Goal: Entertainment & Leisure: Browse casually

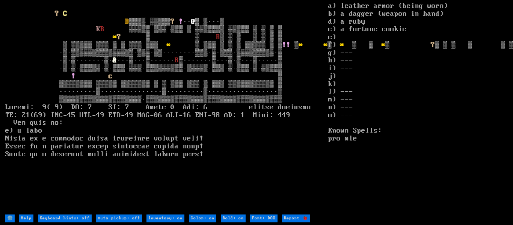
click at [63, 220] on off "Keyboard hints: off" at bounding box center [65, 218] width 54 height 8
type off "Keyboard hints: on"
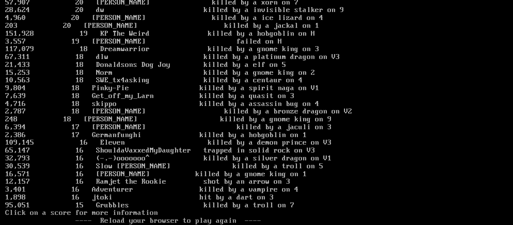
scroll to position [1010, 0]
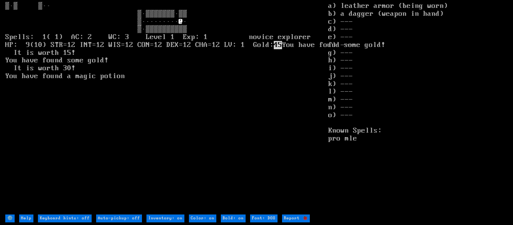
click at [79, 217] on off "Keyboard hints: off" at bounding box center [65, 218] width 54 height 8
type off "Keyboard hints: on"
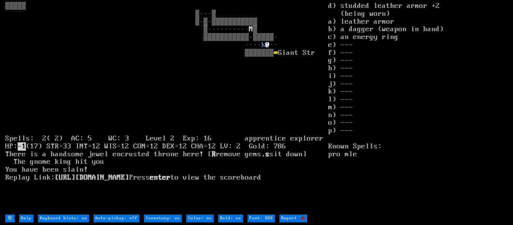
click at [261, 43] on font "k" at bounding box center [263, 45] width 4 height 8
click at [13, 219] on input "⚙️" at bounding box center [9, 218] width 9 height 8
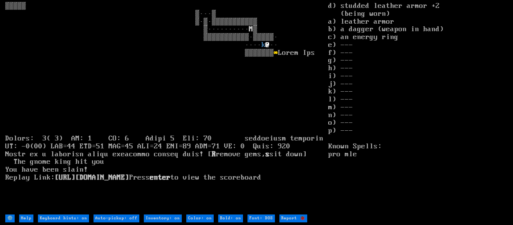
click at [12, 219] on input "⚙️" at bounding box center [9, 218] width 9 height 8
